Goal: Use online tool/utility: Use online tool/utility

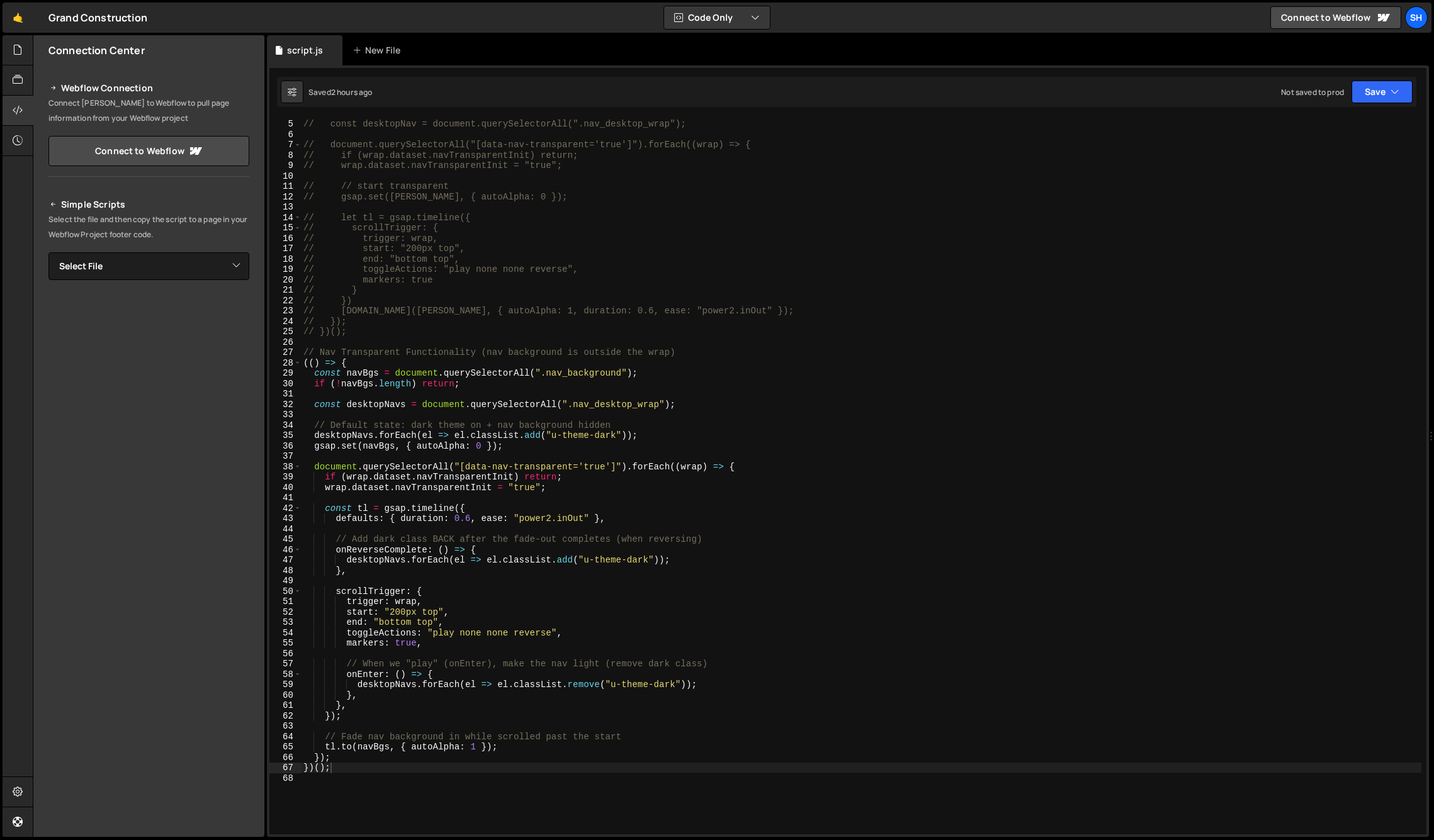
scroll to position [41, 0]
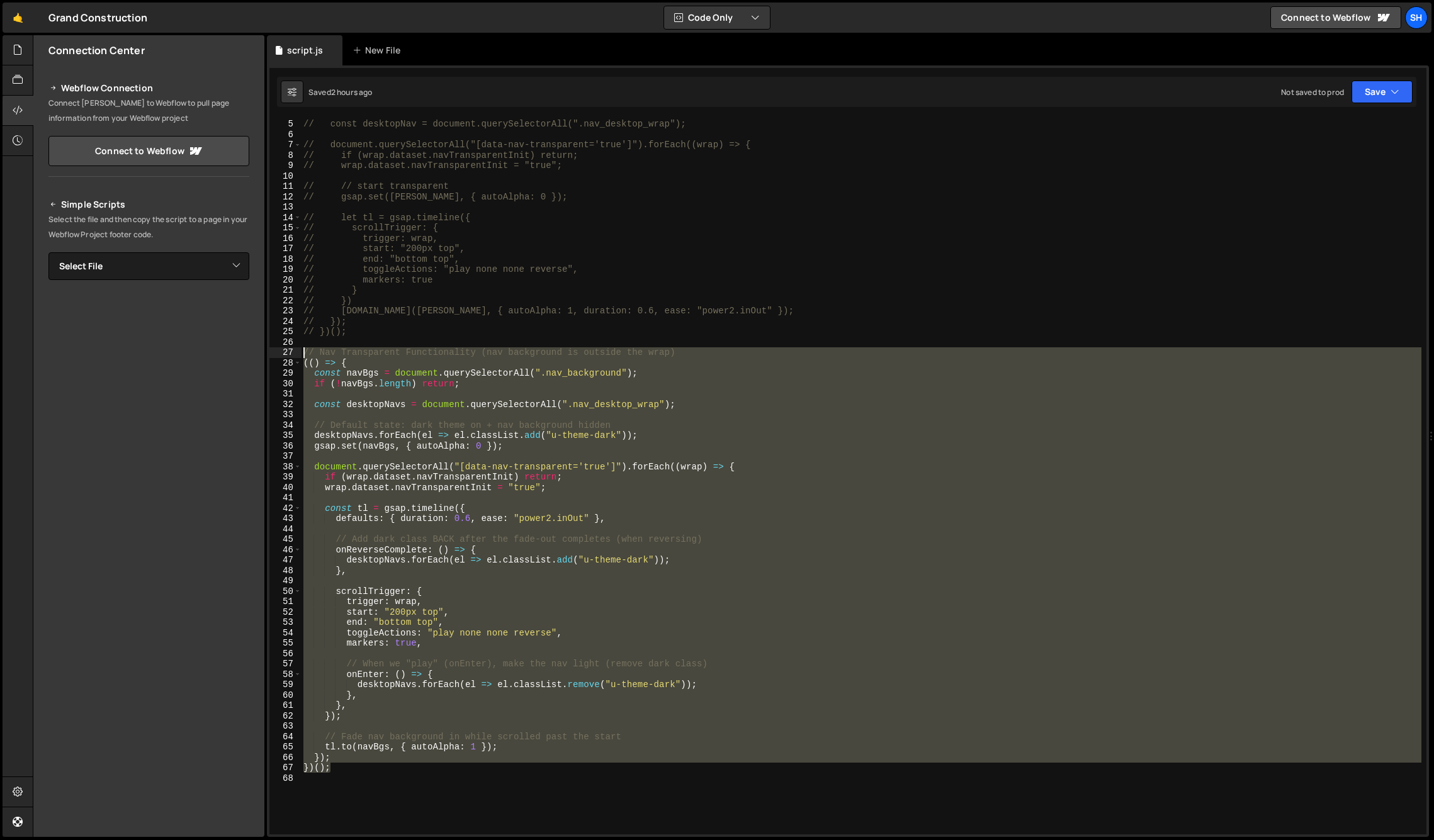
drag, startPoint x: 336, startPoint y: 770, endPoint x: 295, endPoint y: 354, distance: 418.0
click at [295, 354] on div "})(); 4 5 6 7 8 9 10 11 12 13 14 15 16 17 18 19 20 21 22 23 24 25 26 27 28 29 3…" at bounding box center [847, 477] width 1156 height 717
type textarea "// Nav Transparent Functionality (nav background is outside the wrap) (() => {"
click at [194, 622] on div "Connection Center Webflow Connection Connect [PERSON_NAME] to Webflow to pull p…" at bounding box center [148, 437] width 231 height 802
click at [178, 612] on div "Connection Center Webflow Connection Connect [PERSON_NAME] to Webflow to pull p…" at bounding box center [148, 437] width 231 height 802
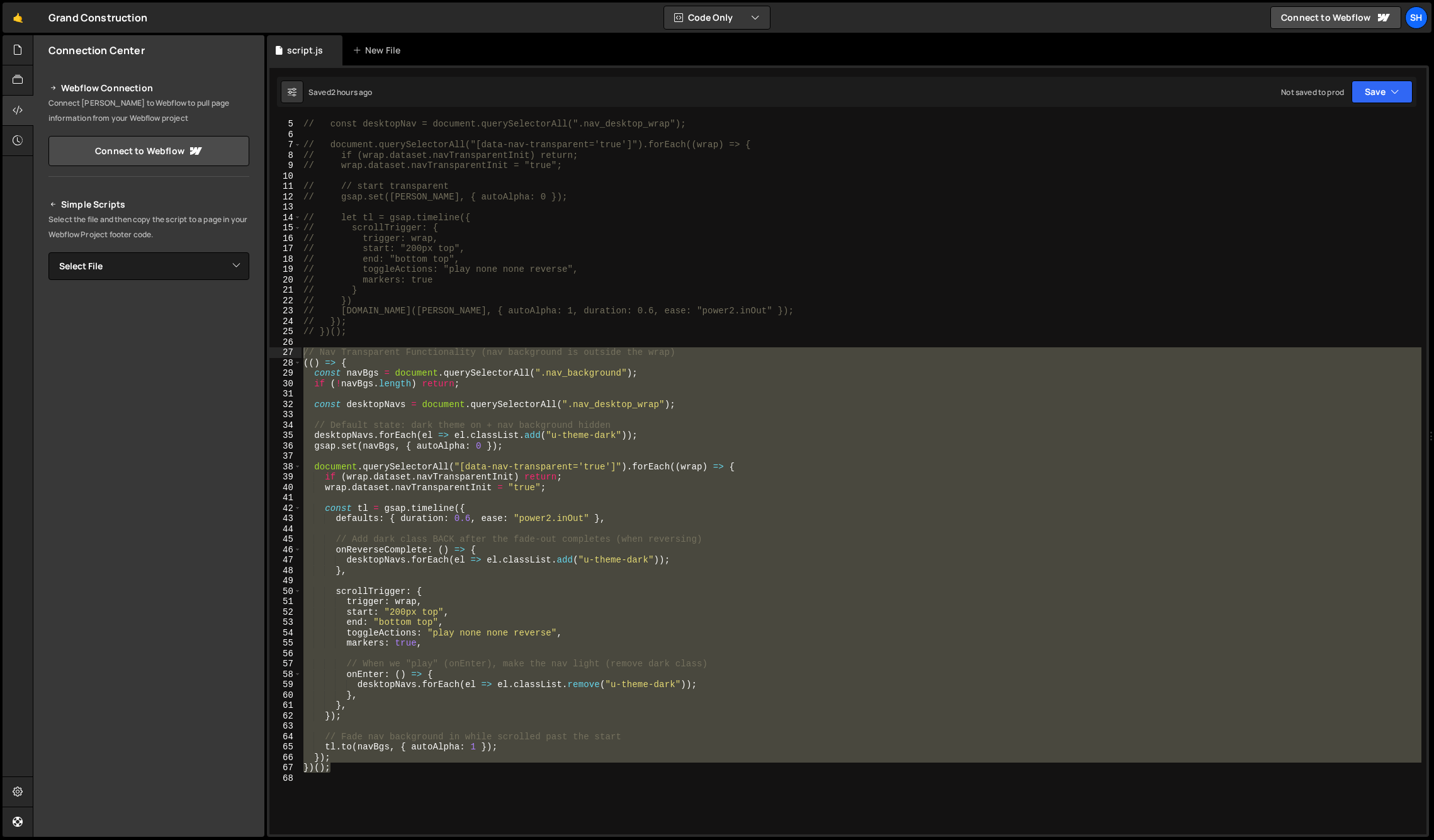
click at [341, 775] on div "// if (!navBg.length) return; // const desktopNav = document.querySelectorAll("…" at bounding box center [861, 476] width 1120 height 737
drag, startPoint x: 338, startPoint y: 771, endPoint x: 301, endPoint y: 353, distance: 419.6
click at [301, 353] on div "4 5 6 7 8 9 10 11 12 13 14 15 16 17 18 19 20 21 22 23 24 25 26 27 28 29 30 31 3…" at bounding box center [847, 477] width 1156 height 717
type textarea "// Nav Transparent Functionality (nav background is outside the wrap) (() => {"
paste textarea
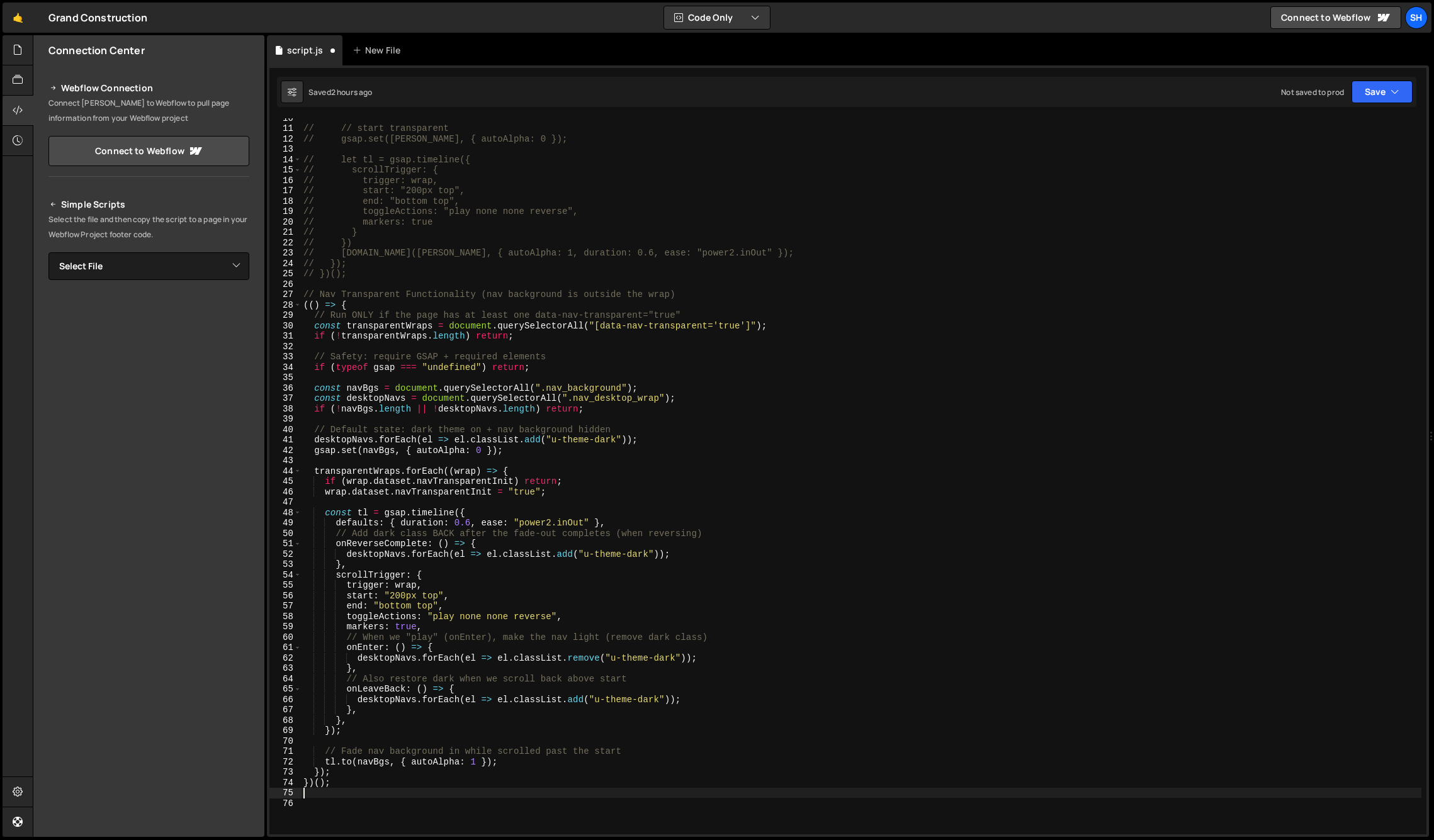
scroll to position [101, 0]
drag, startPoint x: 556, startPoint y: 353, endPoint x: 293, endPoint y: 350, distance: 263.0
click at [293, 350] on div "10 11 12 13 14 15 16 17 18 19 20 21 22 23 24 25 26 27 28 29 30 31 32 33 34 35 3…" at bounding box center [847, 477] width 1156 height 717
type textarea "// Safety: require GSAP + required elements"
click at [605, 407] on div "// // start transparent // gsap.set([PERSON_NAME], { autoAlpha: 0 }); // let tl…" at bounding box center [861, 479] width 1120 height 737
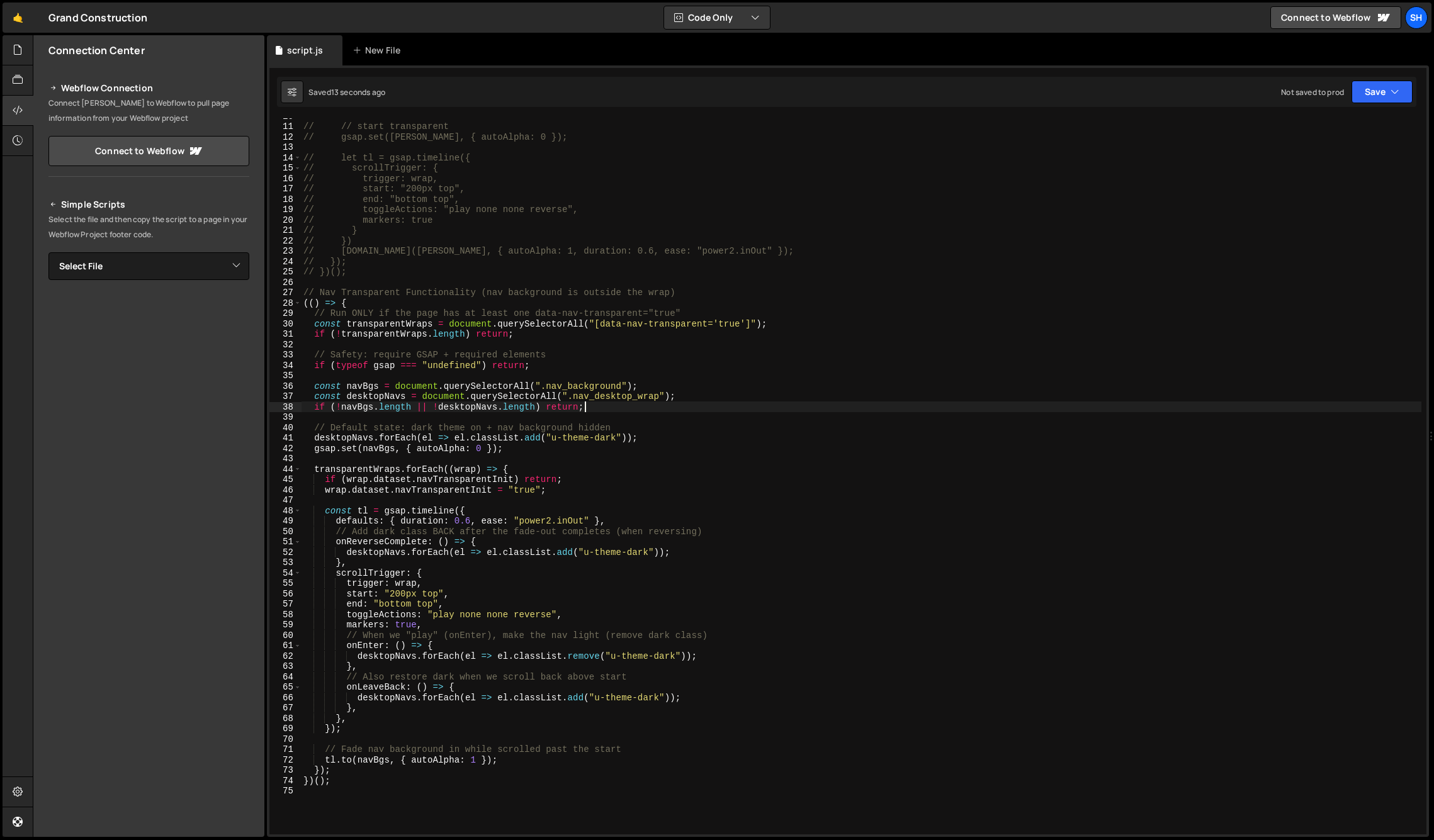
click at [192, 612] on div "Connection Center Webflow Connection Connect [PERSON_NAME] to Webflow to pull p…" at bounding box center [148, 437] width 231 height 802
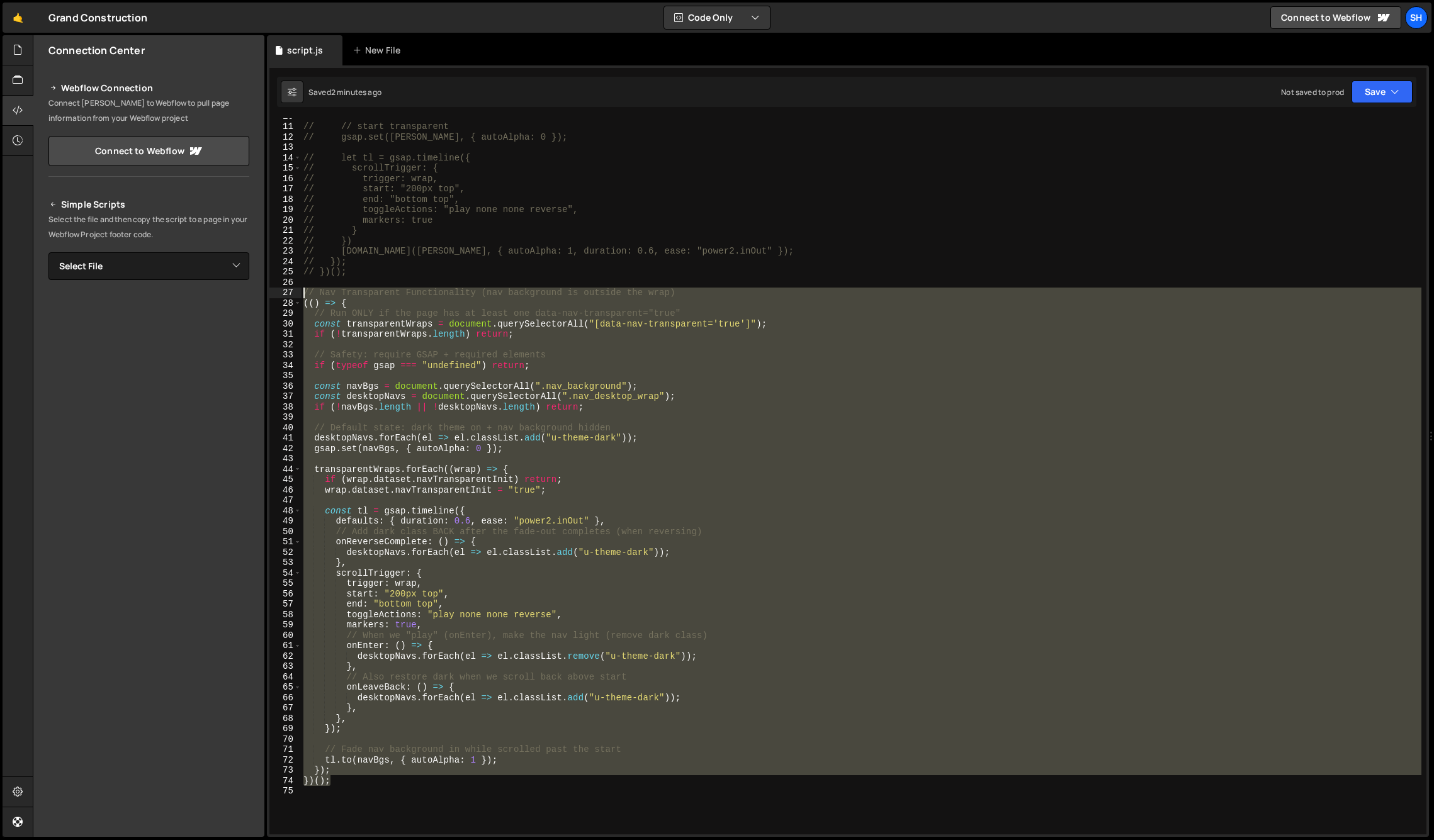
drag, startPoint x: 333, startPoint y: 781, endPoint x: 306, endPoint y: 293, distance: 488.7
click at [306, 293] on div "// // start transparent // gsap.set([PERSON_NAME], { autoAlpha: 0 }); // let tl…" at bounding box center [861, 479] width 1120 height 737
type textarea "// Nav Transparent Functionality (nav background is outside the wrap) (() => {"
paste textarea
